Goal: Task Accomplishment & Management: Complete application form

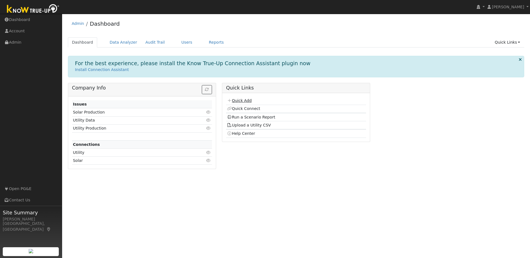
click at [239, 101] on link "Quick Add" at bounding box center [239, 100] width 25 height 4
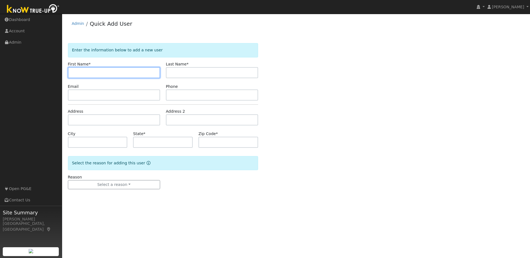
paste input "[PERSON_NAME]"
drag, startPoint x: 92, startPoint y: 73, endPoint x: 122, endPoint y: 74, distance: 29.6
click at [121, 74] on input "[PERSON_NAME]" at bounding box center [114, 72] width 92 height 11
click at [73, 73] on input "Emmanuel" at bounding box center [114, 72] width 92 height 11
type input "Emmanuel"
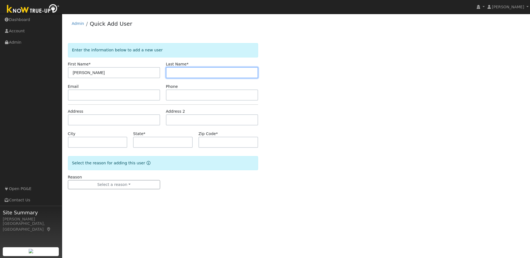
click at [170, 71] on input "text" at bounding box center [212, 72] width 92 height 11
paste input "Emmanuel Aldip"
drag, startPoint x: 191, startPoint y: 73, endPoint x: 159, endPoint y: 71, distance: 31.8
click at [159, 71] on div "First Name * Emmanuel Last Name * Emmanuel Aldip" at bounding box center [163, 69] width 196 height 17
type input "Aldip"
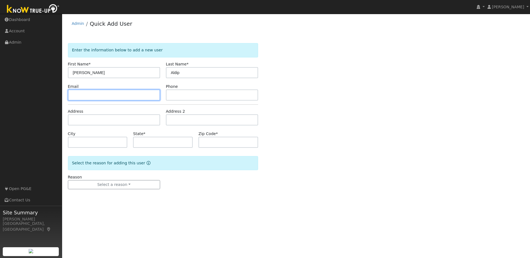
click at [94, 97] on input "text" at bounding box center [114, 95] width 92 height 11
paste input "jengaldip@yahoo.com"
type input "jengaldip@yahoo.com"
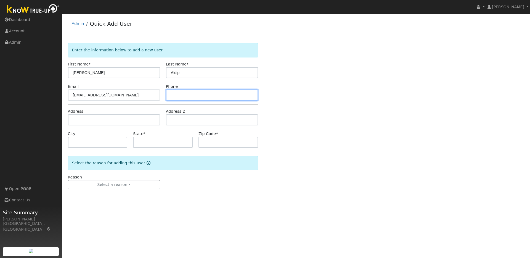
click at [174, 92] on input "text" at bounding box center [212, 95] width 92 height 11
paste input "6502431374"
type input "6502431374"
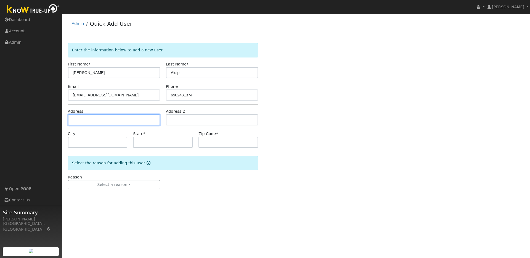
click at [83, 122] on input "text" at bounding box center [114, 119] width 92 height 11
paste input "2195 Esperanza drive, Concord 94519"
type input "2195 Esperanza Drive"
type input "Concord"
type input "CA"
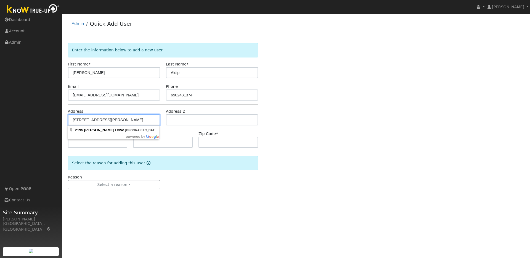
type input "94519"
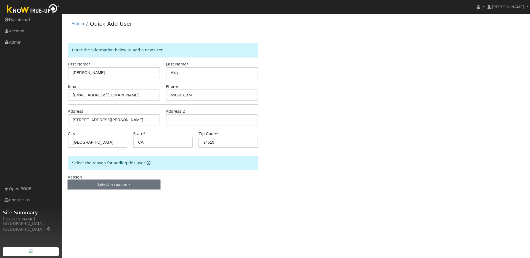
click at [101, 185] on button "Select a reason" at bounding box center [114, 184] width 92 height 9
click at [83, 197] on link "New lead" at bounding box center [98, 196] width 61 height 8
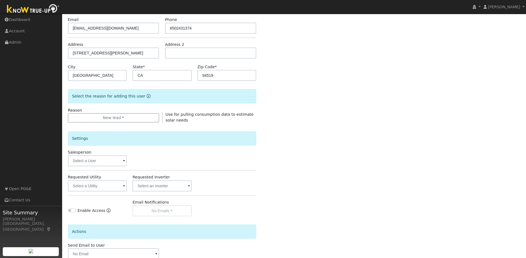
scroll to position [71, 0]
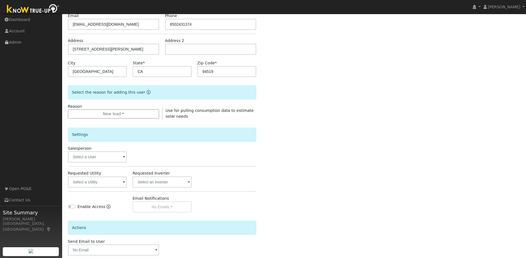
click at [125, 158] on span at bounding box center [124, 157] width 2 height 6
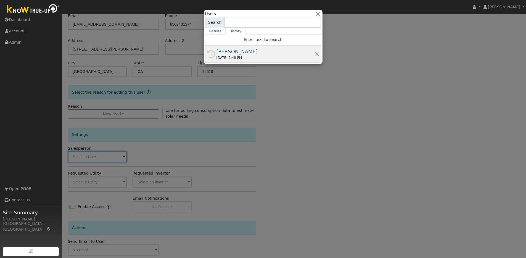
click at [241, 52] on div "[PERSON_NAME]" at bounding box center [266, 51] width 98 height 7
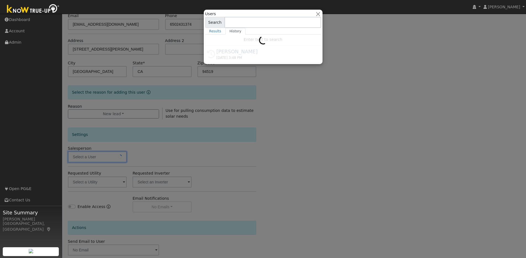
type input "[PERSON_NAME]"
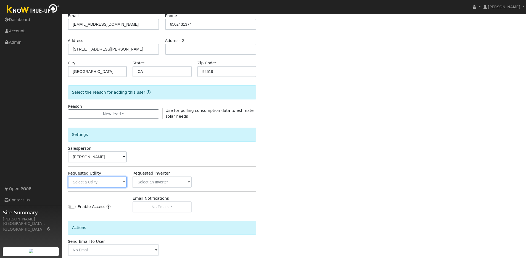
click at [119, 181] on input "text" at bounding box center [97, 182] width 59 height 11
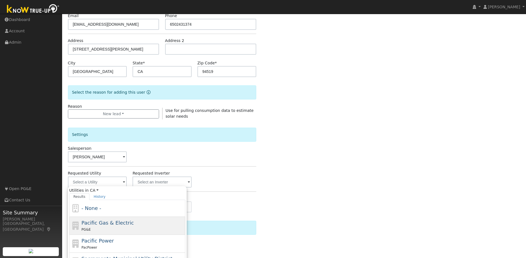
click at [102, 221] on span "Pacific Gas & Electric" at bounding box center [108, 223] width 52 height 6
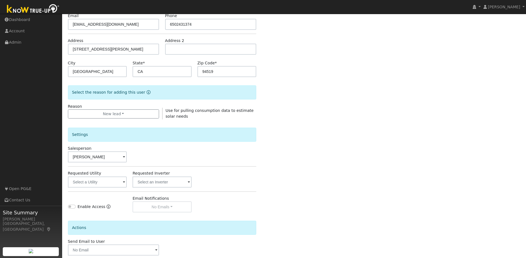
type input "Pacific Gas & Electric"
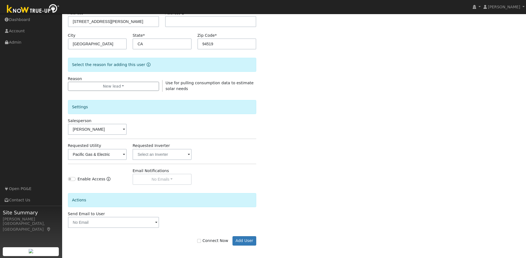
scroll to position [100, 0]
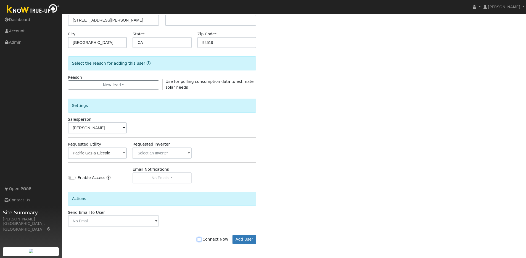
click at [200, 239] on input "Connect Now" at bounding box center [199, 240] width 4 height 4
checkbox input "true"
click at [243, 237] on button "Add User" at bounding box center [245, 239] width 24 height 9
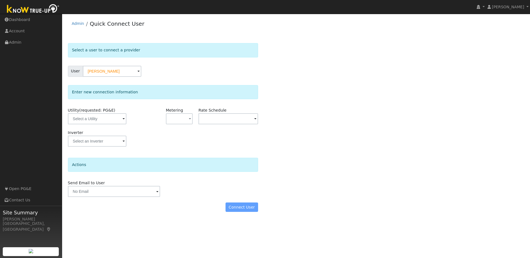
click at [123, 118] on span at bounding box center [124, 119] width 2 height 6
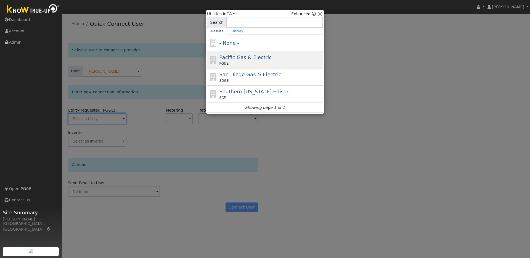
click at [258, 55] on span "Pacific Gas & Electric" at bounding box center [246, 57] width 52 height 6
type input "PG&E"
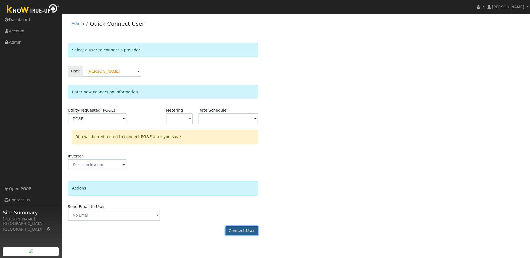
click at [240, 229] on button "Connect User" at bounding box center [242, 230] width 33 height 9
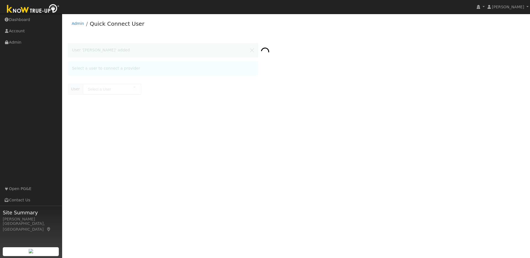
type input "[PERSON_NAME]"
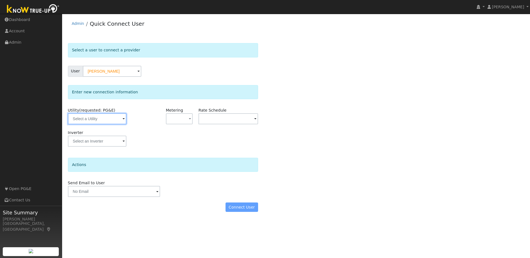
click at [114, 121] on input "text" at bounding box center [97, 118] width 59 height 11
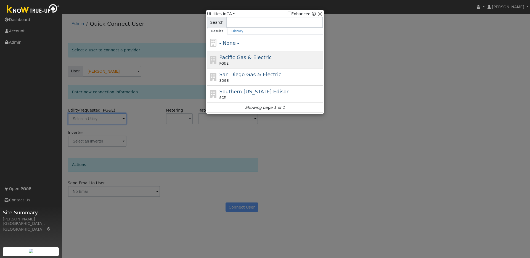
click at [263, 65] on div "PG&E" at bounding box center [271, 63] width 103 height 5
type input "PG&E"
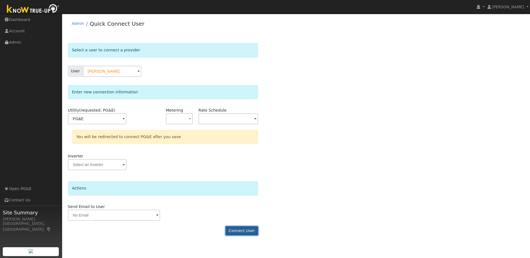
click at [245, 232] on button "Connect User" at bounding box center [242, 230] width 33 height 9
